Goal: Information Seeking & Learning: Check status

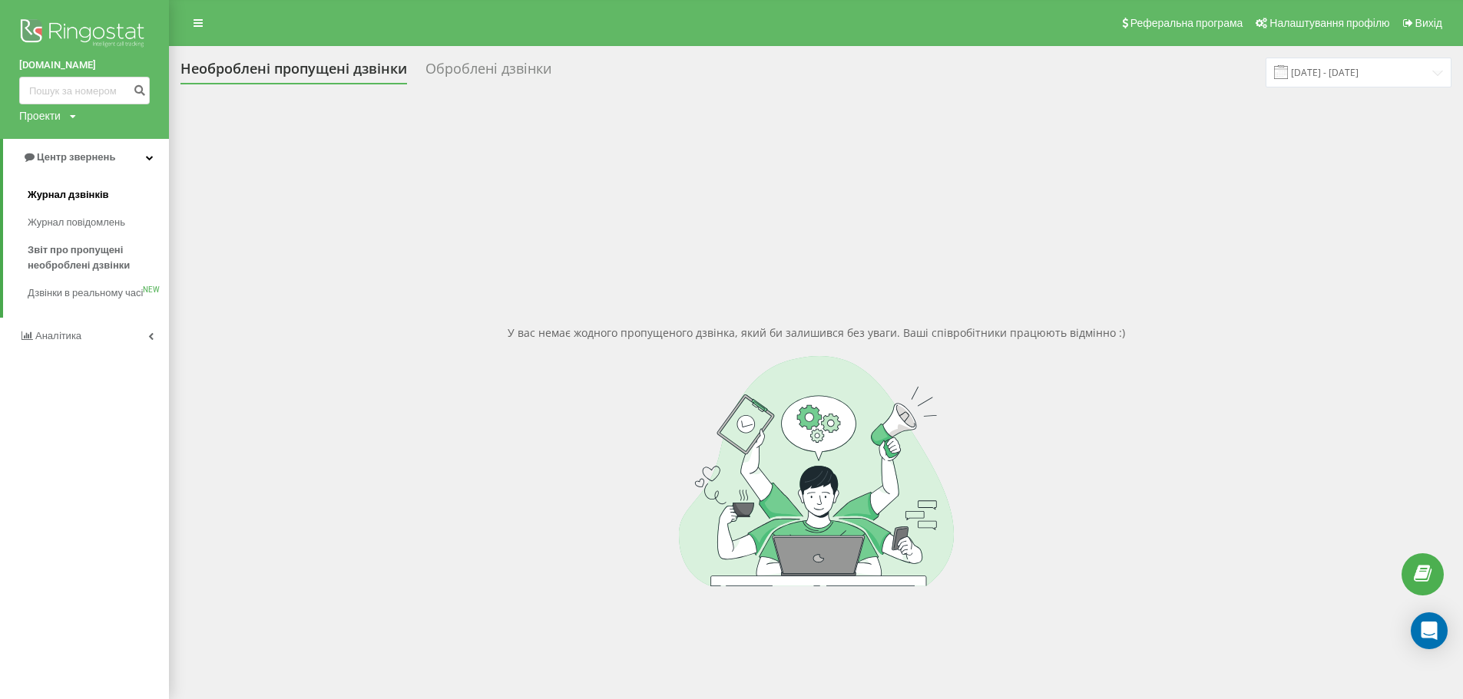
click at [94, 197] on span "Журнал дзвінків" at bounding box center [68, 194] width 81 height 15
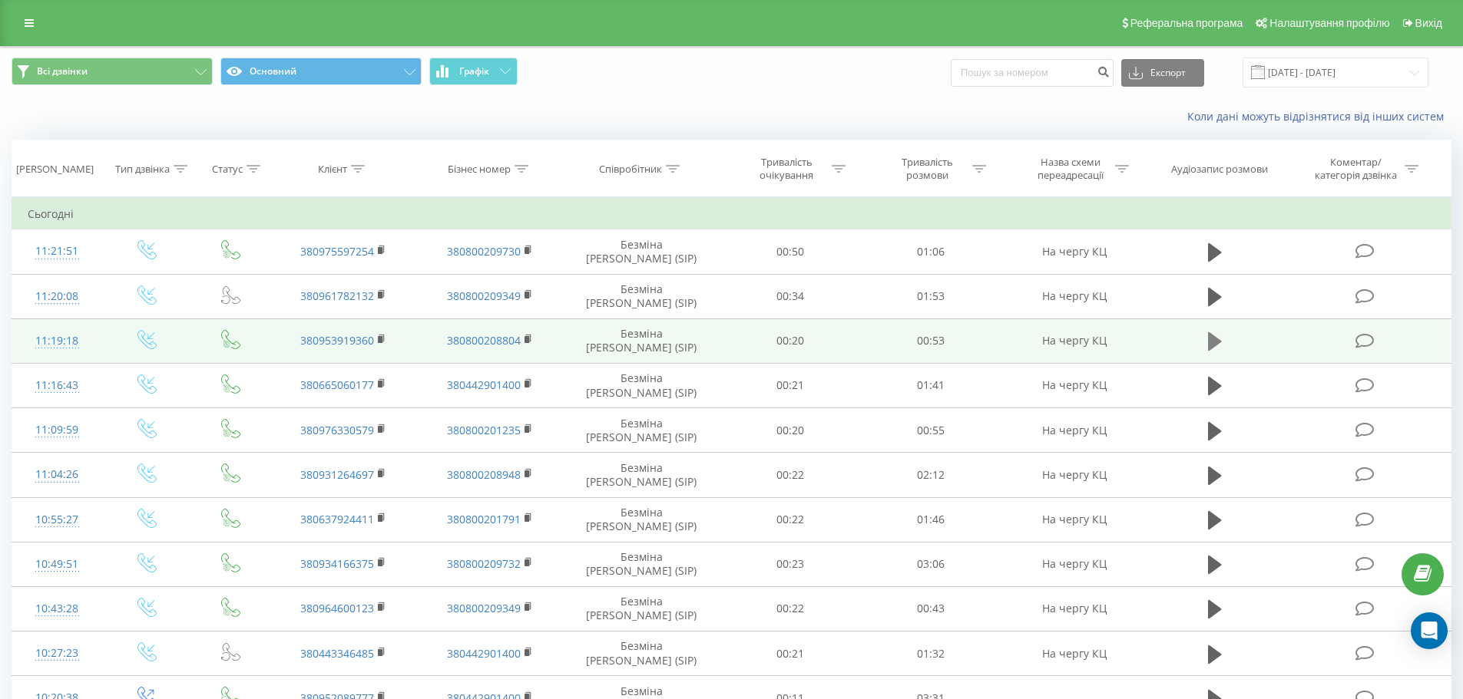
click at [1218, 345] on icon at bounding box center [1215, 341] width 14 height 21
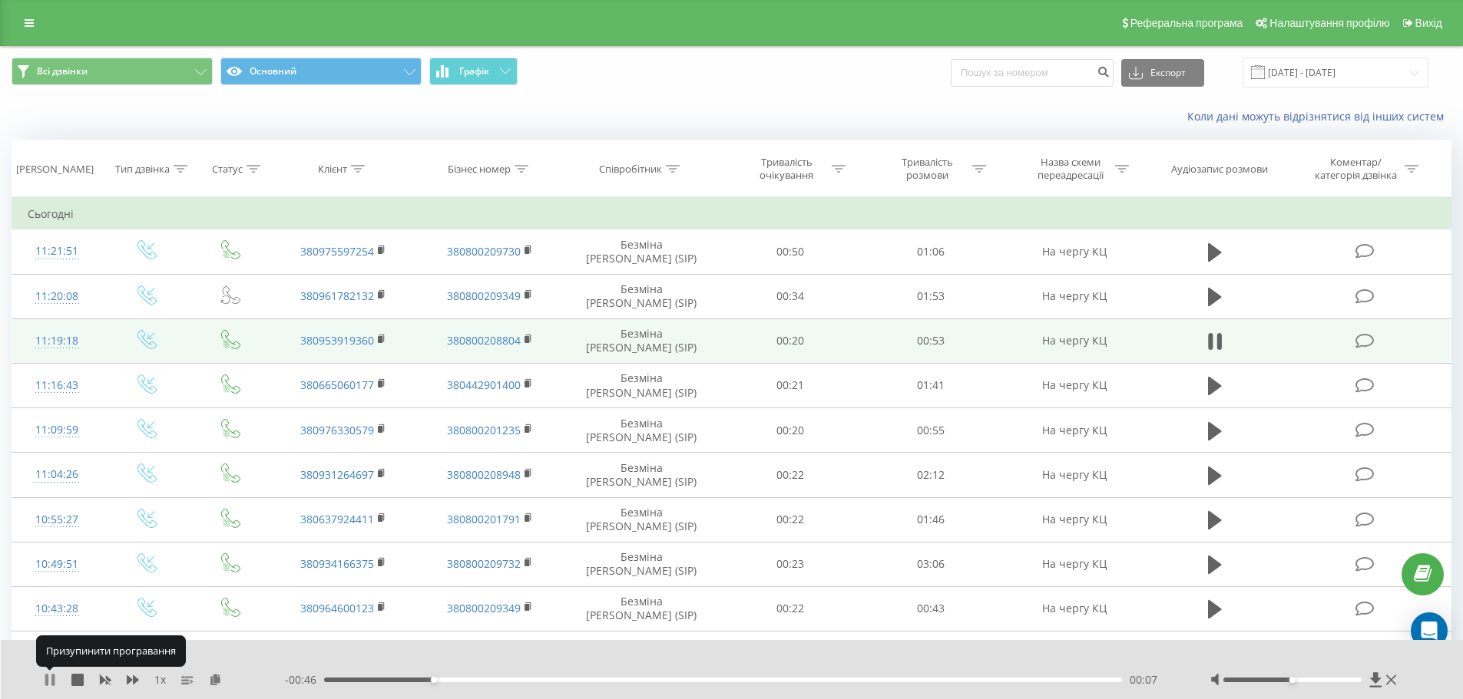
click at [47, 680] on icon at bounding box center [46, 680] width 3 height 12
click at [43, 677] on div "1 x - 00:45 00:07 00:07" at bounding box center [732, 669] width 1463 height 59
click at [49, 677] on icon at bounding box center [49, 680] width 9 height 12
click at [48, 678] on icon at bounding box center [46, 680] width 3 height 12
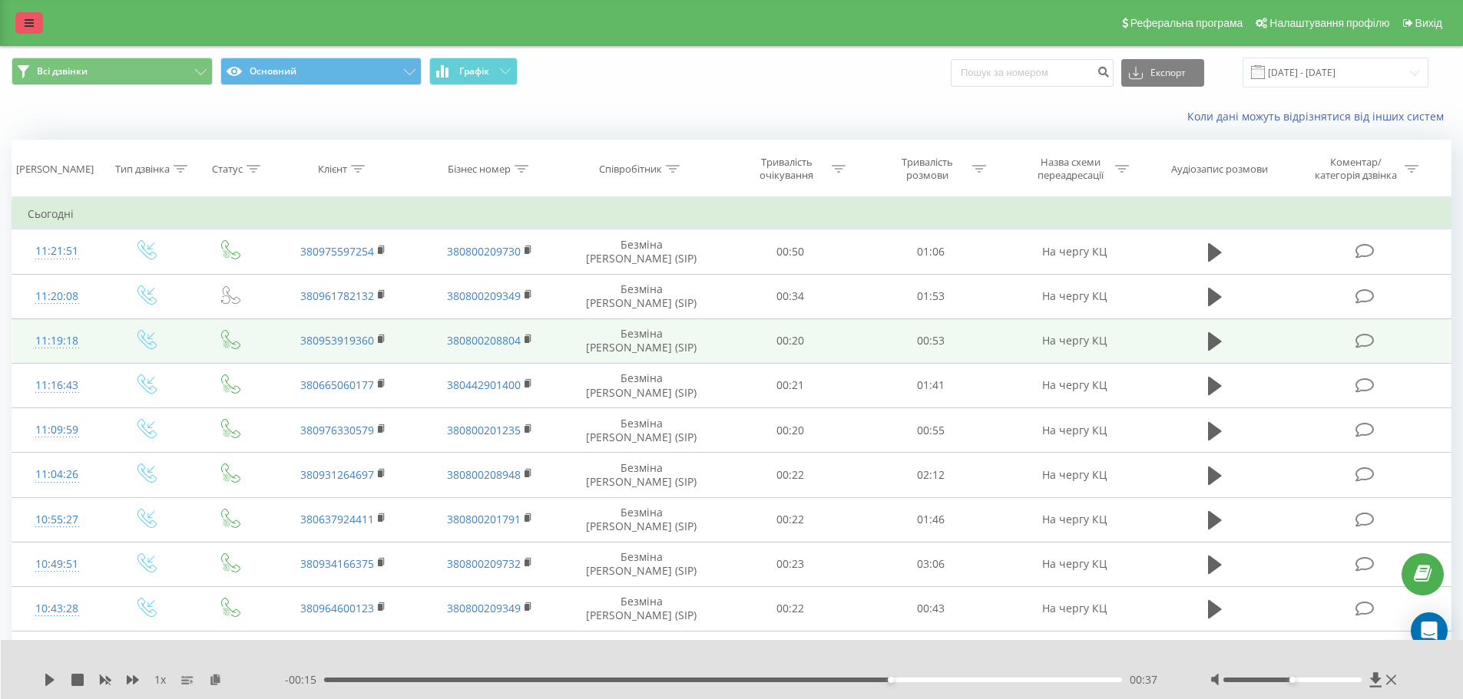
click at [28, 24] on icon at bounding box center [29, 23] width 9 height 11
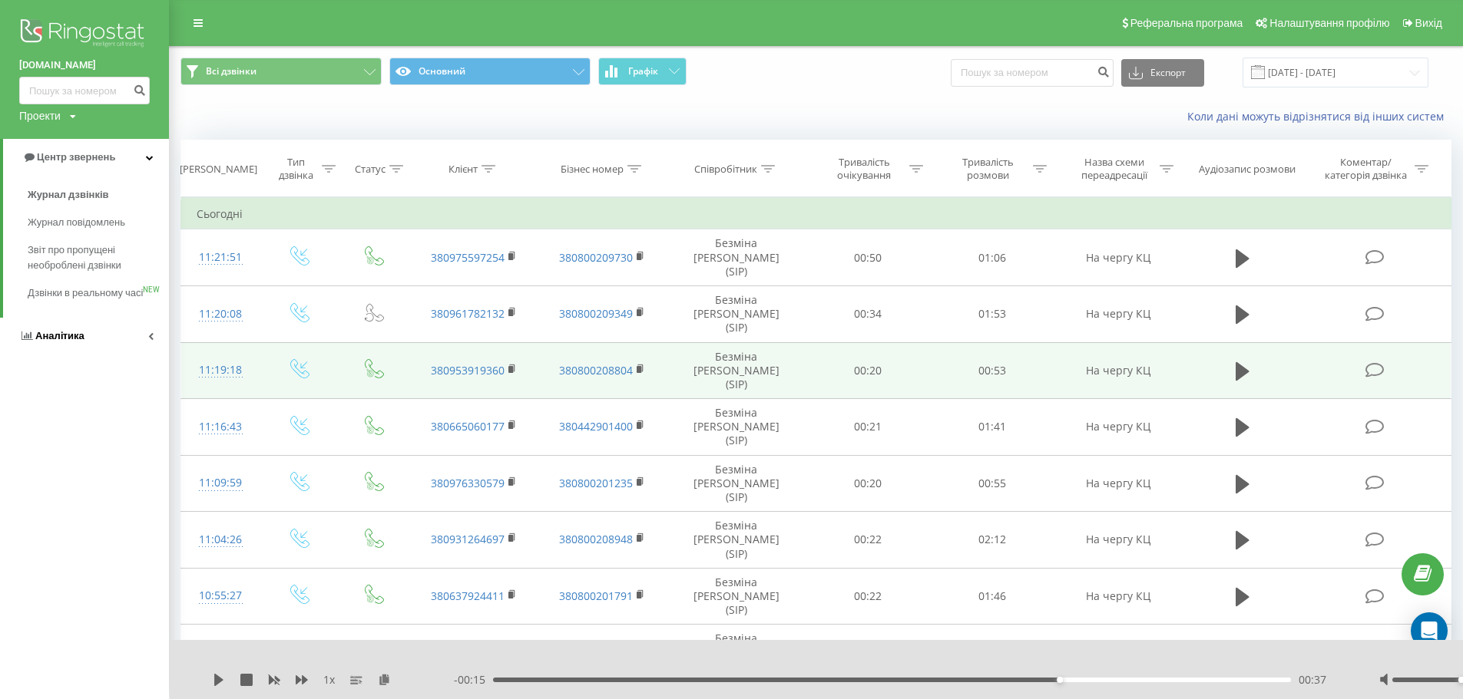
click at [142, 349] on link "Аналiтика" at bounding box center [84, 336] width 169 height 37
click at [76, 243] on span "Співробітники у реальному часі" at bounding box center [86, 239] width 117 height 31
